Goal: Transaction & Acquisition: Purchase product/service

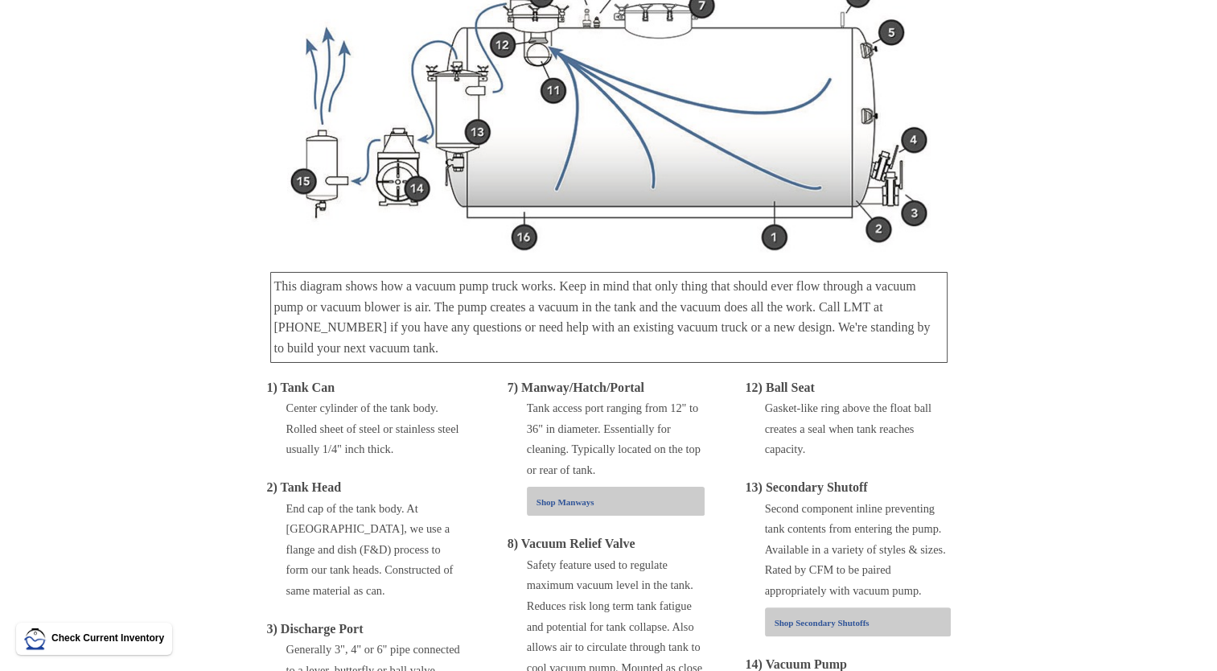
scroll to position [161, 0]
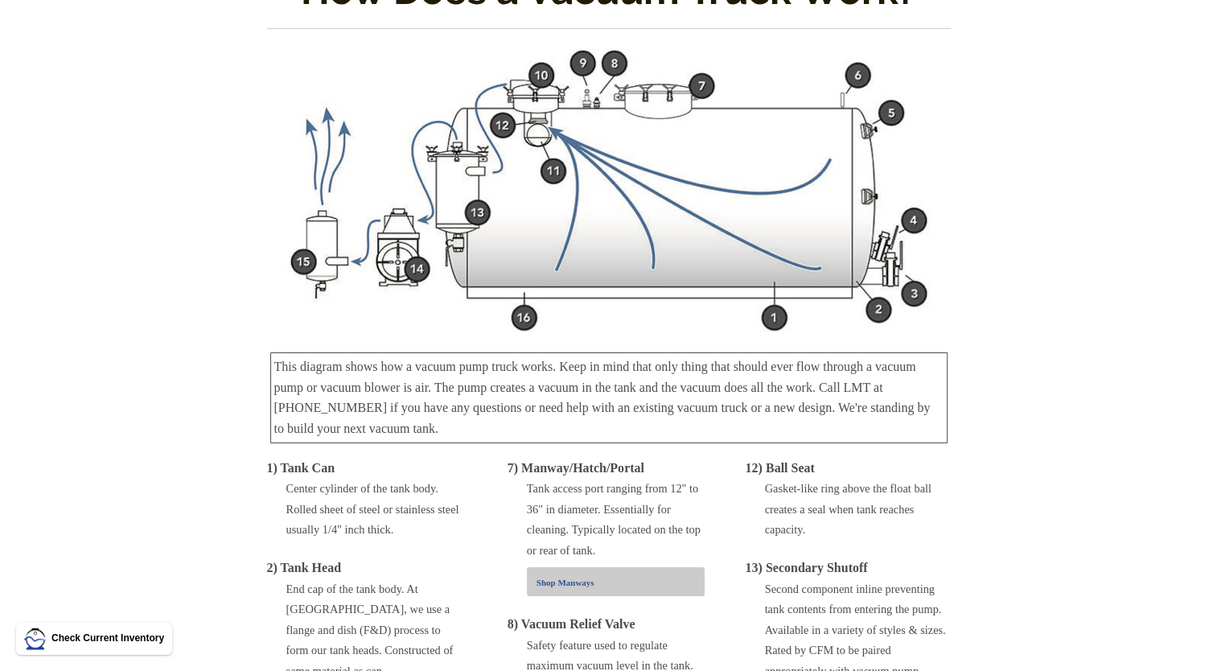
click at [399, 251] on img at bounding box center [609, 190] width 644 height 285
click at [404, 249] on img at bounding box center [609, 190] width 644 height 285
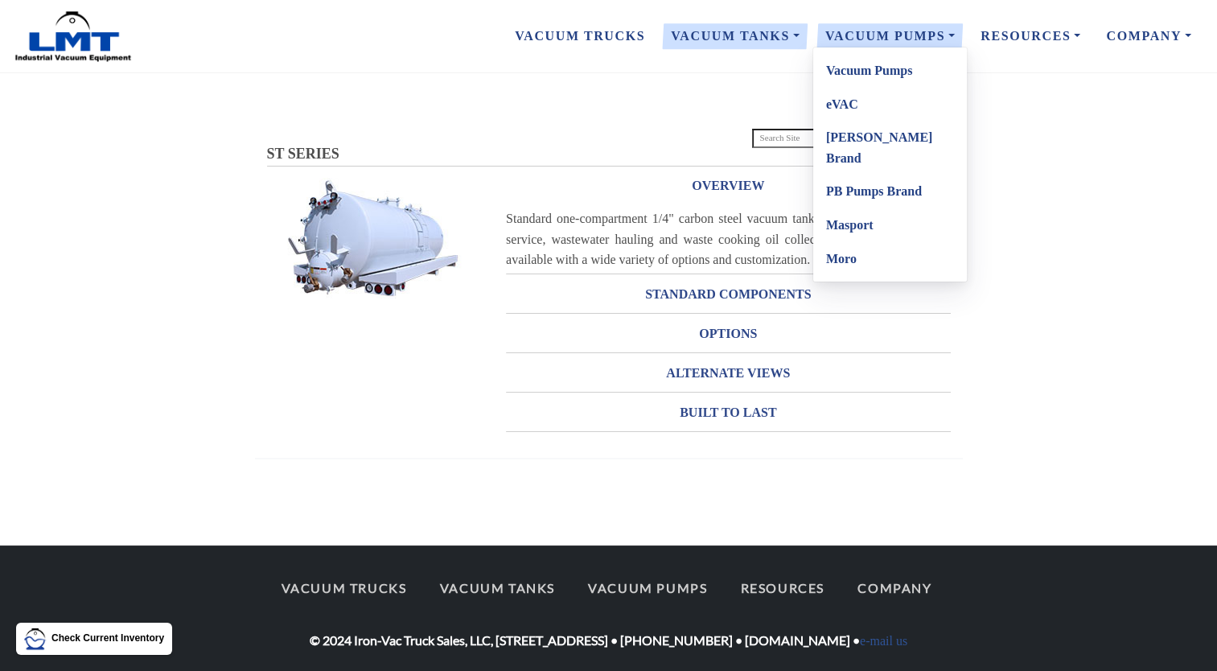
click at [870, 72] on link "Vacuum Pumps" at bounding box center [890, 71] width 154 height 34
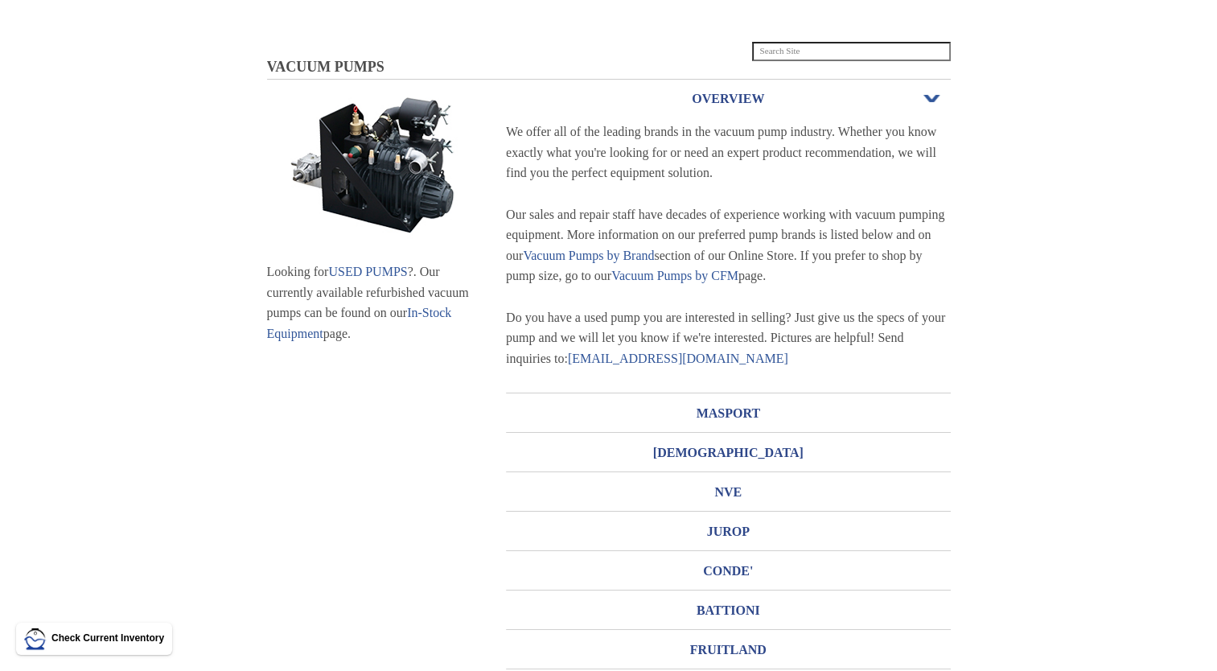
scroll to position [80, 0]
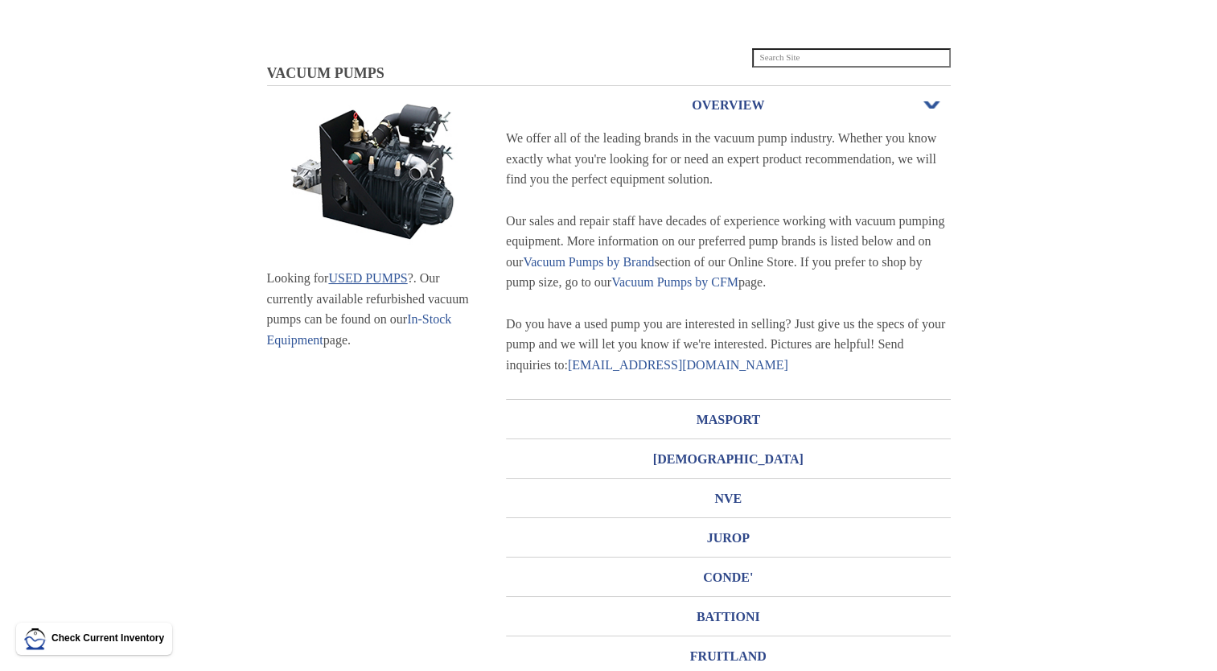
click at [399, 278] on link "USED PUMPS" at bounding box center [367, 278] width 79 height 14
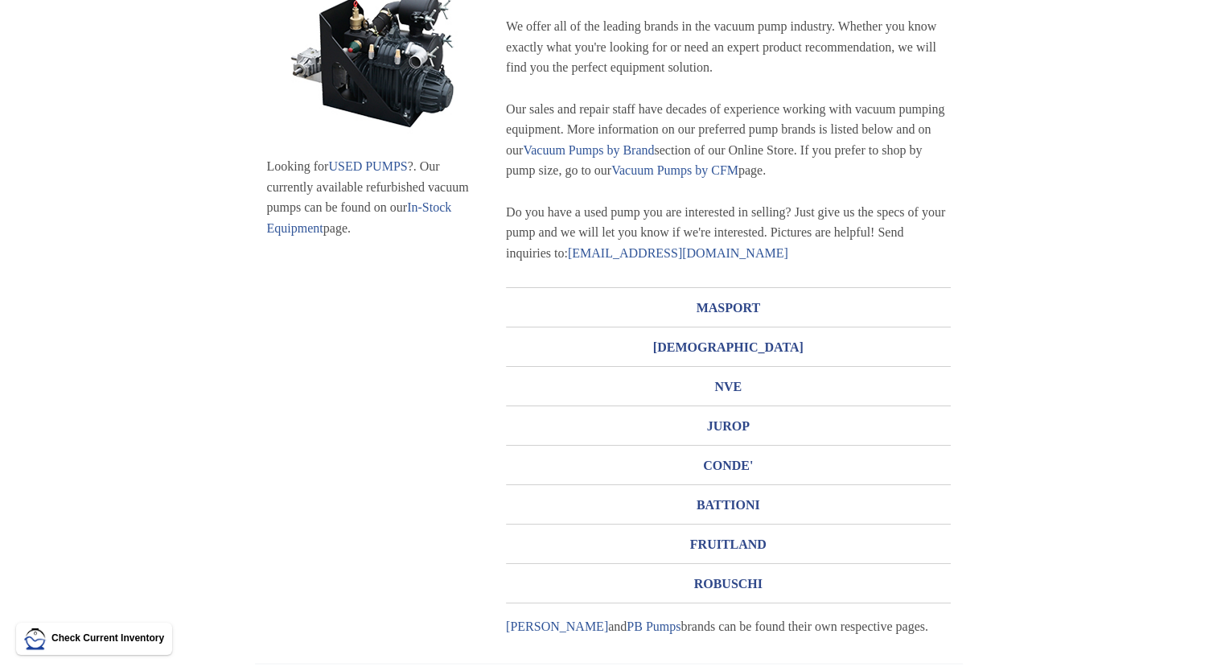
scroll to position [241, 0]
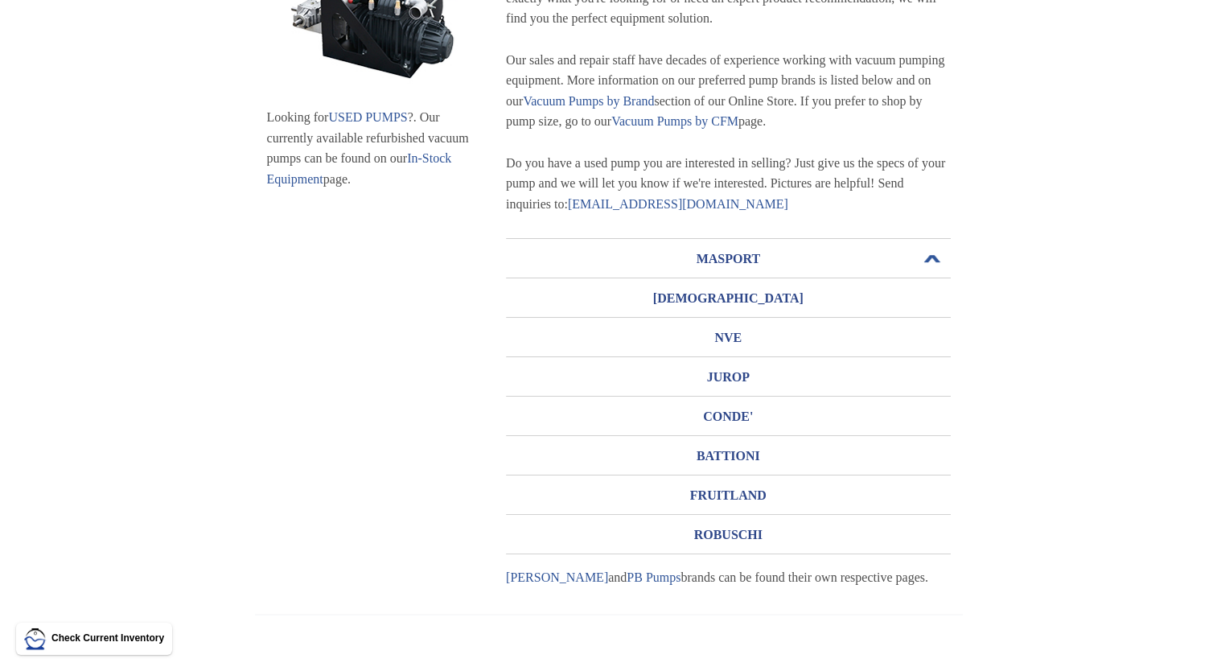
click at [755, 257] on h3 "MASPORT" at bounding box center [728, 259] width 445 height 26
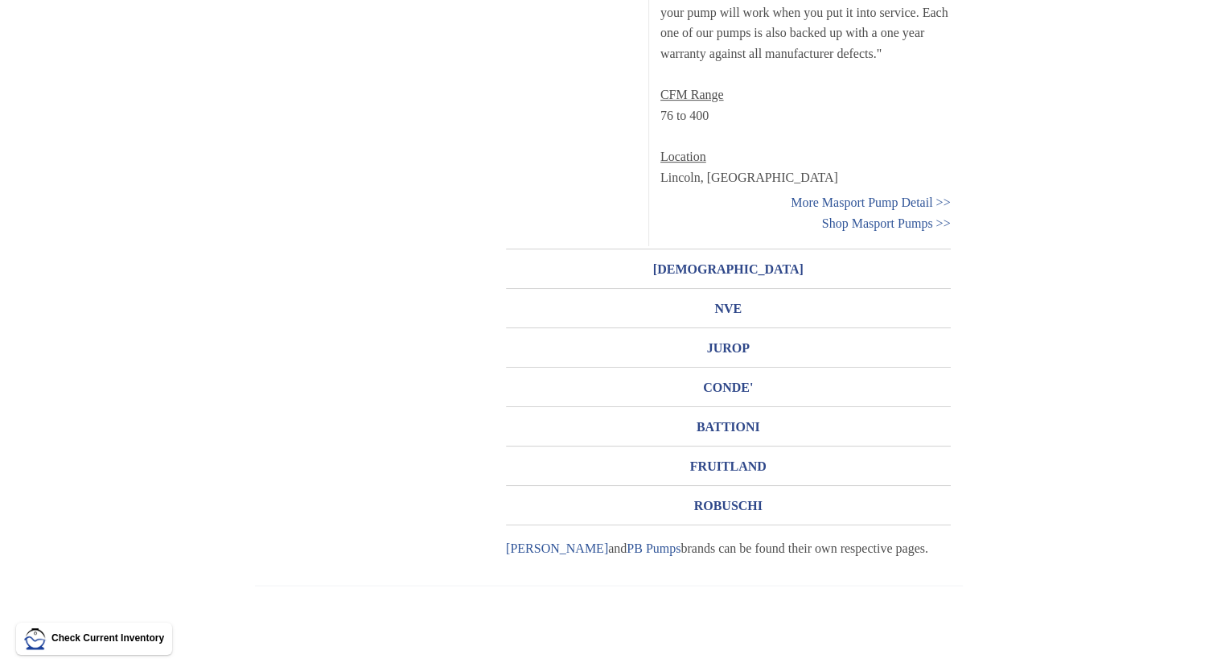
scroll to position [644, 0]
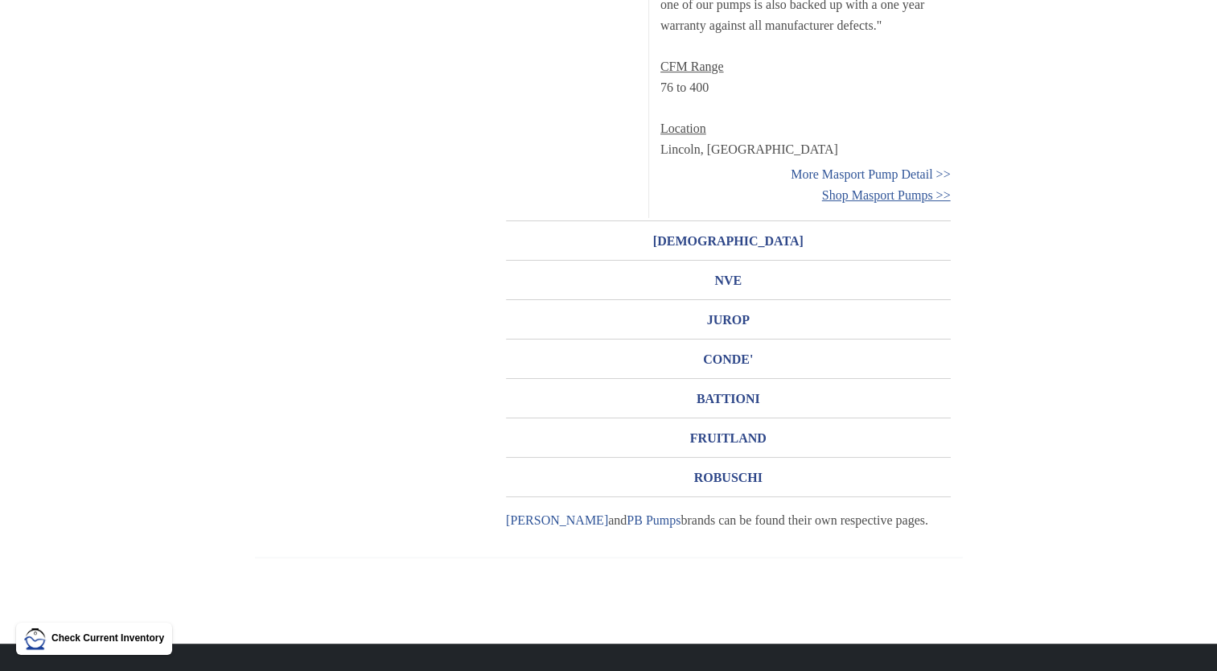
click at [904, 191] on link "Shop Masport Pumps >>" at bounding box center [886, 195] width 129 height 14
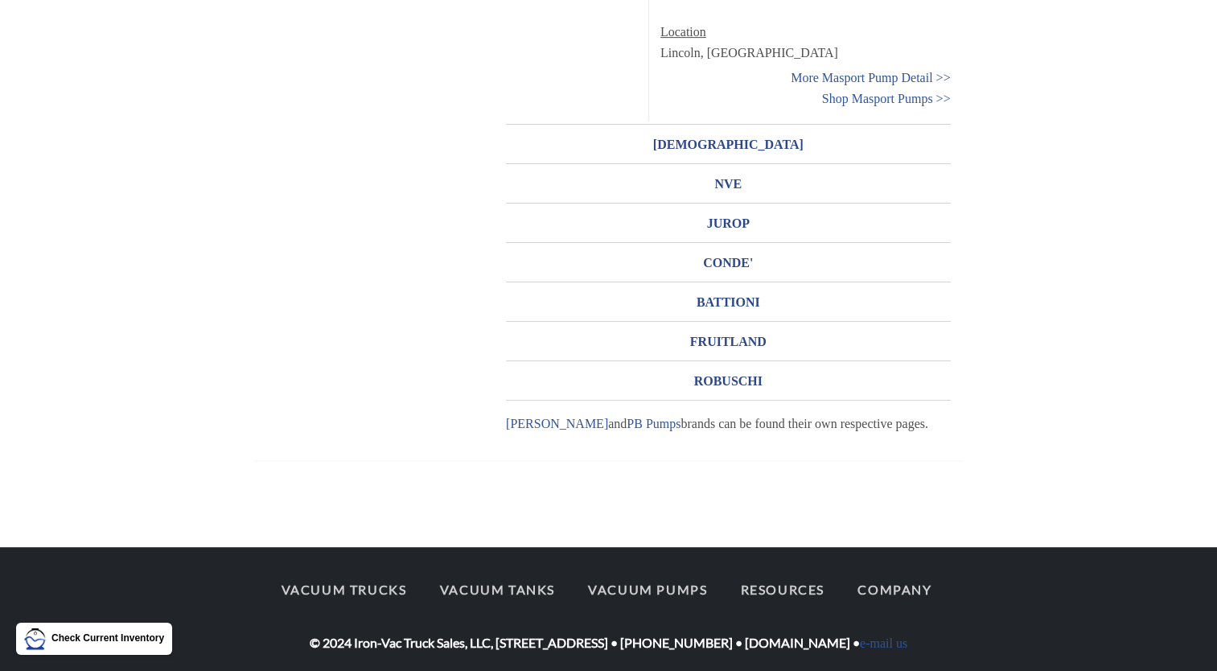
scroll to position [745, 0]
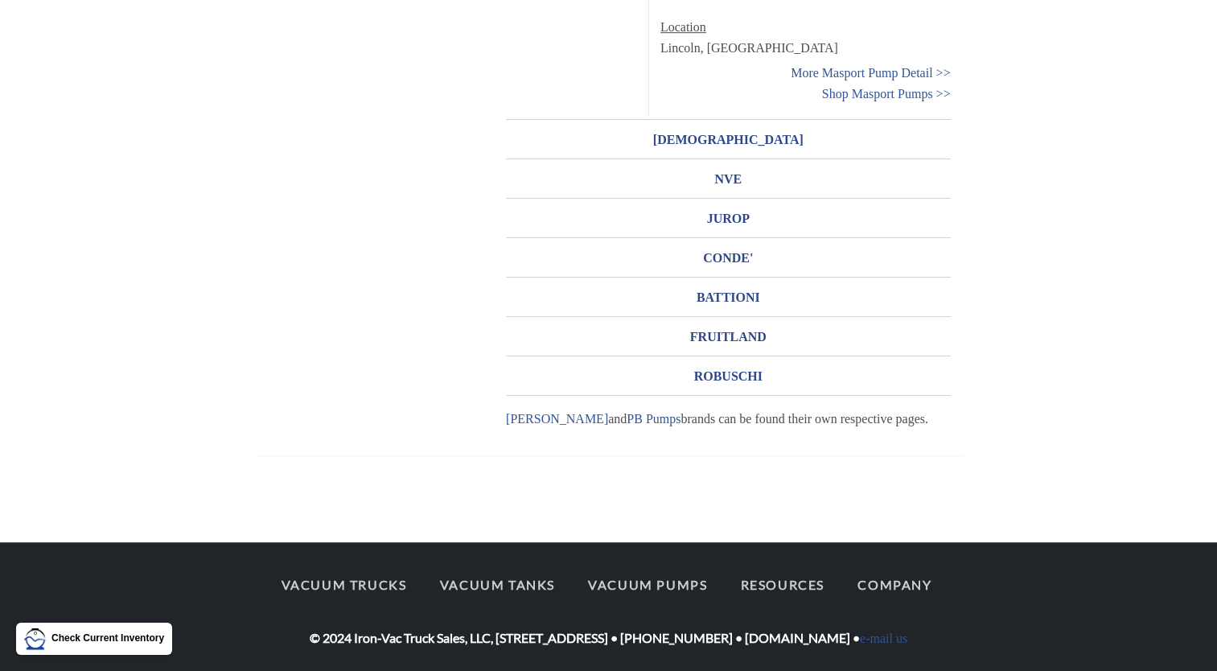
click at [131, 638] on p "Check Current Inventory" at bounding box center [107, 638] width 113 height 15
